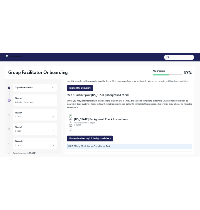
scroll to position [161, 0]
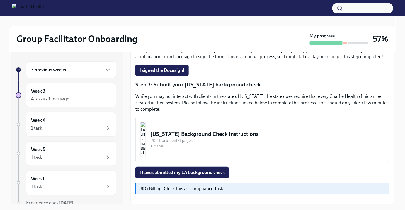
click at [199, 128] on button "[US_STATE] Background Check Instructions PDF Document • 3 pages 1.39 MB" at bounding box center [261, 139] width 253 height 45
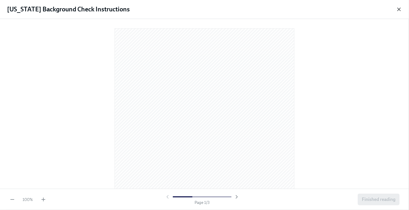
click at [399, 9] on icon "button" at bounding box center [398, 9] width 3 height 3
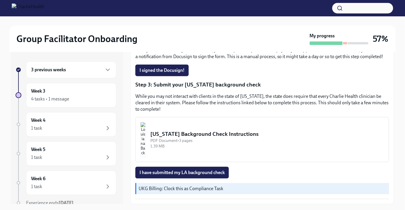
click at [168, 132] on button "[US_STATE] Background Check Instructions PDF Document • 3 pages 1.39 MB" at bounding box center [261, 139] width 253 height 45
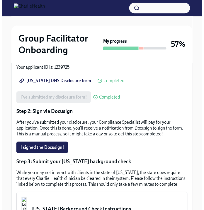
scroll to position [136, 0]
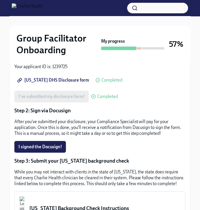
click at [78, 200] on button "[US_STATE] Background Check Instructions PDF Document • 3 pages 1.39 MB" at bounding box center [99, 214] width 171 height 45
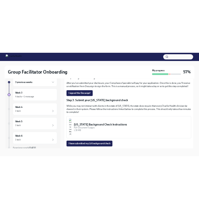
scroll to position [146, 0]
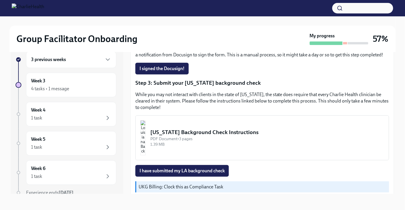
click at [215, 136] on div "[US_STATE] Background Check Instructions" at bounding box center [267, 133] width 234 height 8
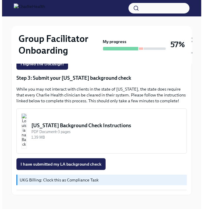
scroll to position [222, 0]
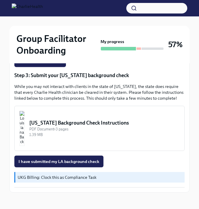
click at [75, 120] on div "[US_STATE] Background Check Instructions" at bounding box center [104, 122] width 150 height 7
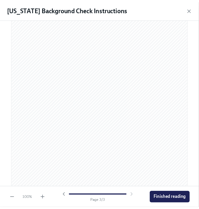
scroll to position [547, 0]
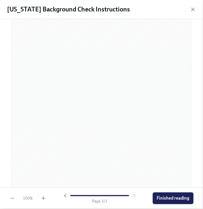
click at [178, 198] on span "Finished reading" at bounding box center [173, 198] width 32 height 6
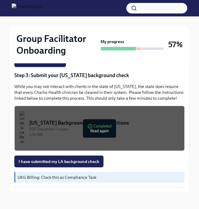
click at [63, 158] on span "I have submitted my LA background check" at bounding box center [58, 161] width 81 height 6
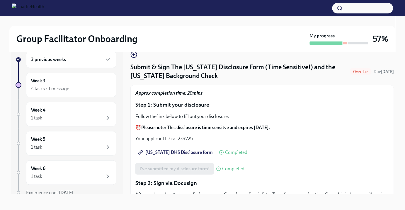
scroll to position [0, 0]
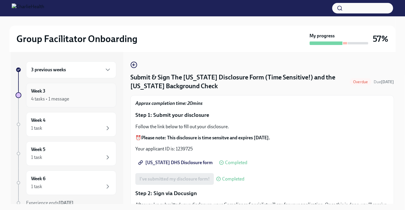
click at [95, 95] on div "Week 3 4 tasks • 1 message" at bounding box center [71, 95] width 80 height 15
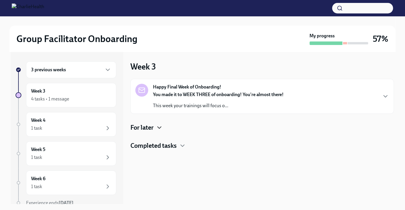
click at [158, 130] on icon "button" at bounding box center [159, 127] width 7 height 7
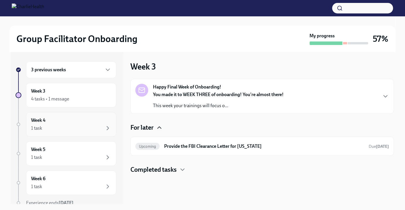
click at [64, 128] on div "1 task" at bounding box center [71, 128] width 80 height 7
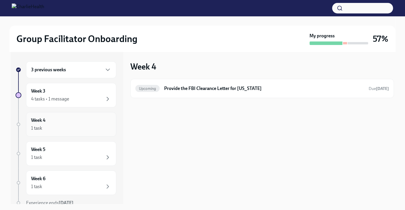
click at [30, 124] on div "Week 4 1 task" at bounding box center [71, 124] width 90 height 25
click at [55, 161] on div "Week 5 1 task" at bounding box center [71, 154] width 90 height 25
click at [59, 175] on div "Week 6 1 task" at bounding box center [71, 183] width 90 height 25
click at [74, 66] on div "3 previous weeks" at bounding box center [71, 69] width 90 height 17
